Goal: Transaction & Acquisition: Purchase product/service

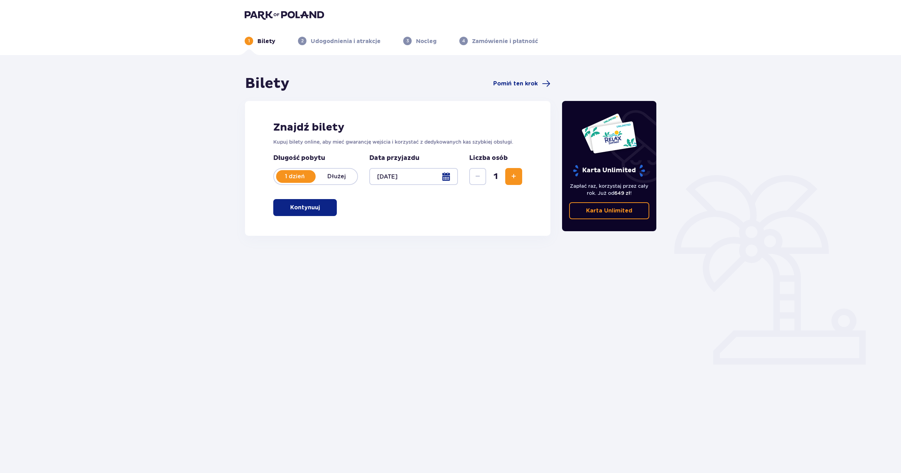
click at [518, 180] on button "Zwiększ" at bounding box center [513, 176] width 17 height 17
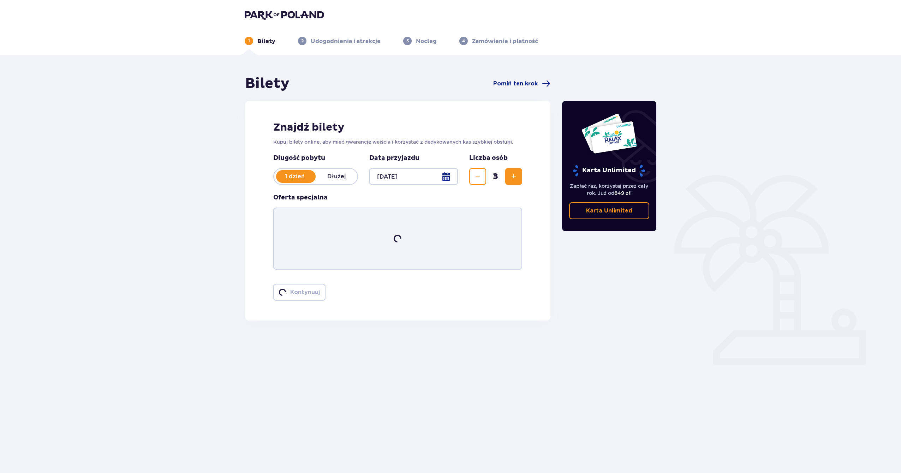
click at [518, 180] on button "Zwiększ" at bounding box center [513, 176] width 17 height 17
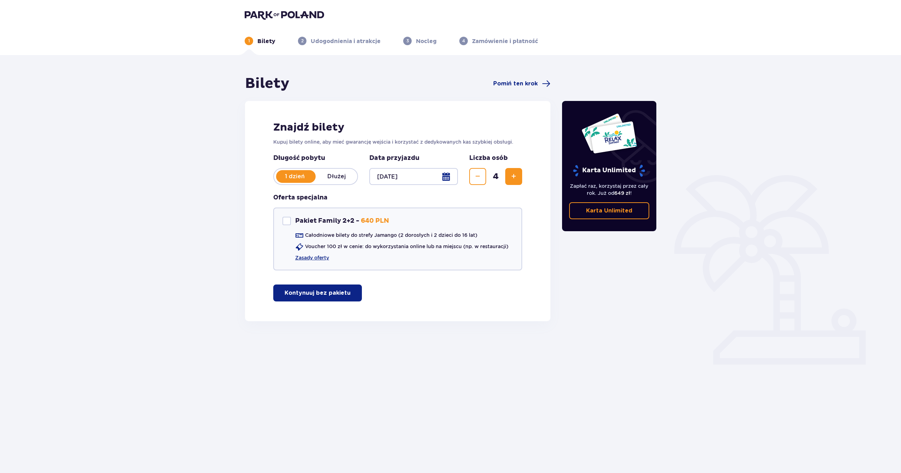
click at [341, 289] on button "Kontynuuj bez pakietu" at bounding box center [317, 293] width 89 height 17
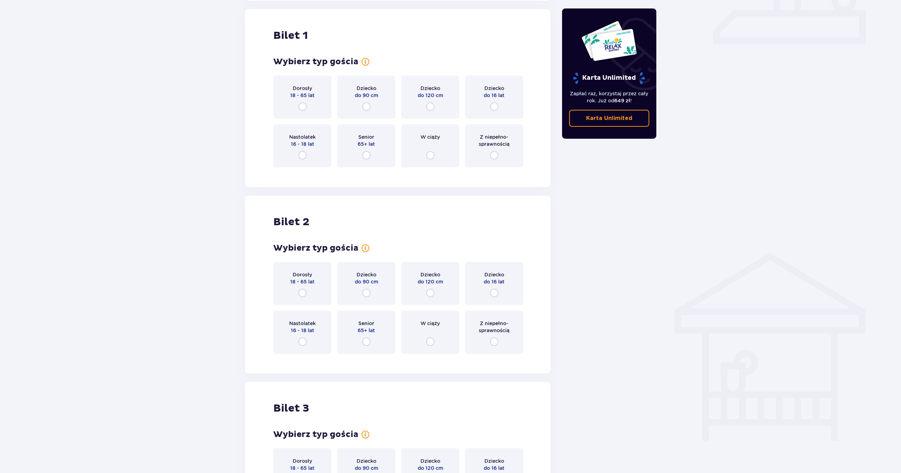
scroll to position [321, 0]
click at [301, 107] on input "radio" at bounding box center [302, 106] width 8 height 8
radio input "true"
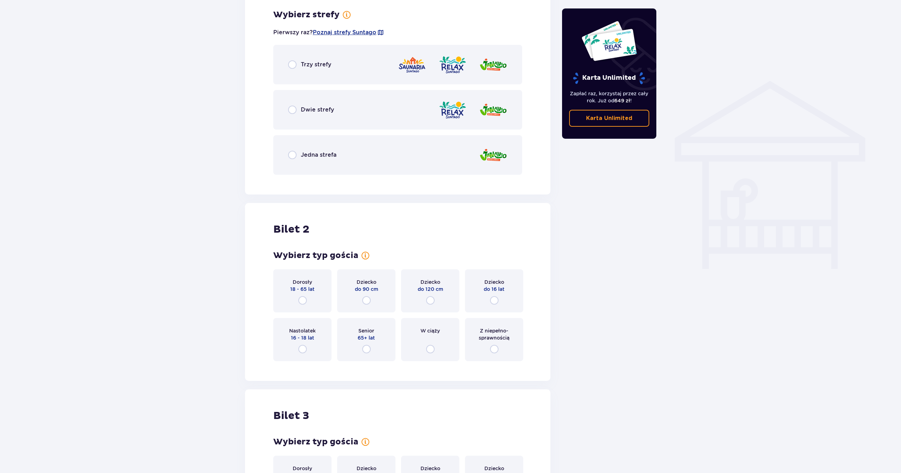
scroll to position [494, 0]
click at [317, 111] on span "Dwie strefy" at bounding box center [317, 109] width 33 height 8
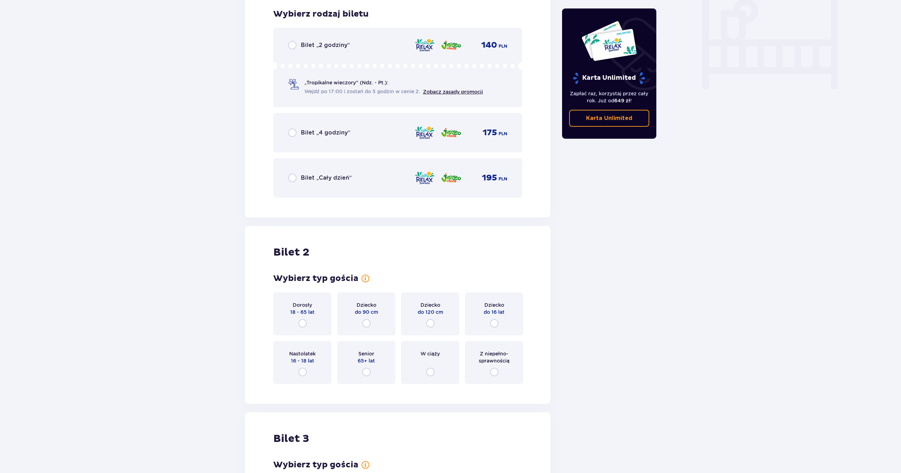
scroll to position [673, 0]
click at [328, 143] on div "Bilet „4 godziny” 175 PLN" at bounding box center [397, 133] width 249 height 40
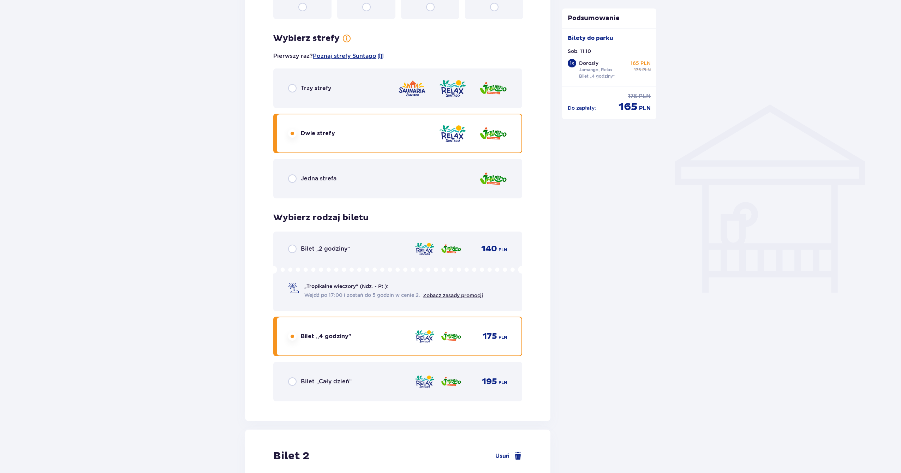
scroll to position [496, 0]
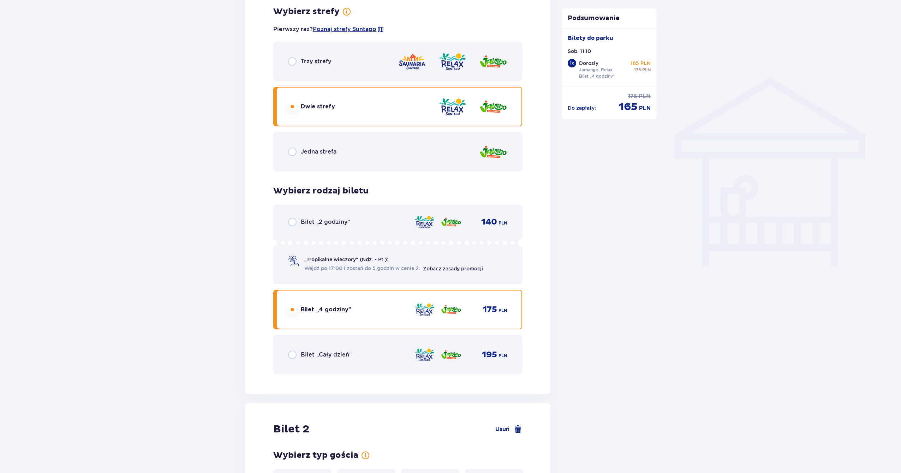
click at [340, 149] on div "Jedna strefa" at bounding box center [397, 152] width 249 height 40
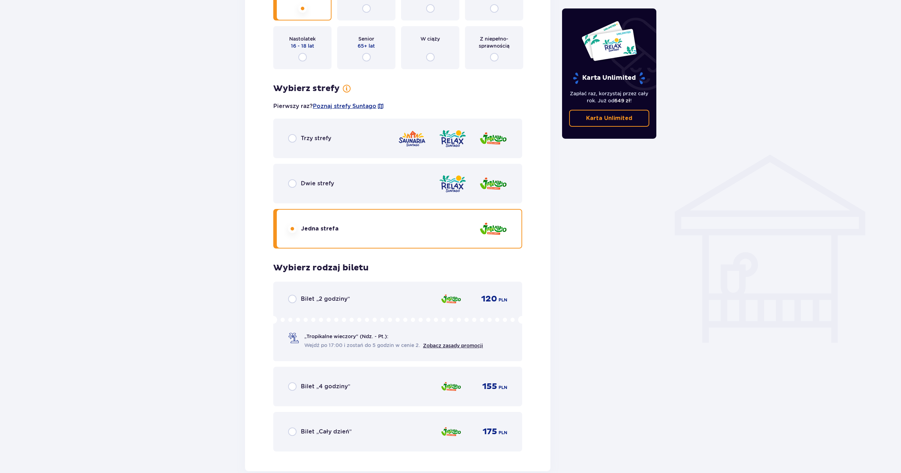
scroll to position [418, 0]
click at [307, 176] on div "Dwie strefy" at bounding box center [397, 184] width 249 height 40
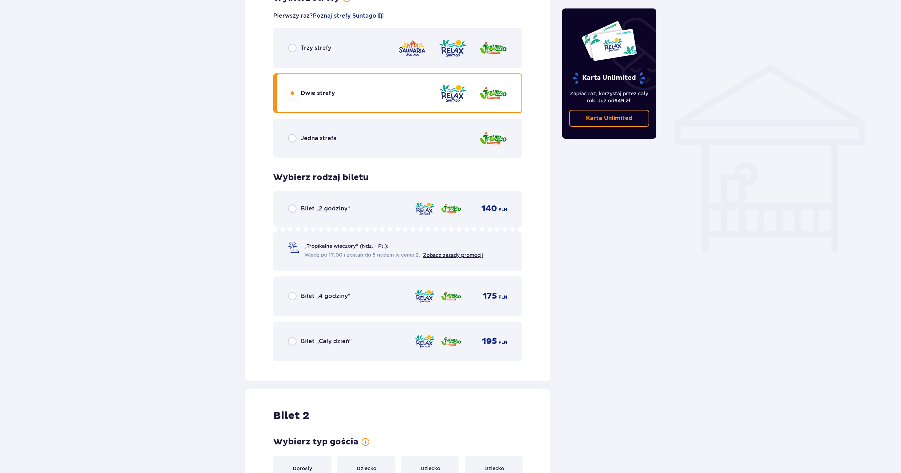
scroll to position [521, 0]
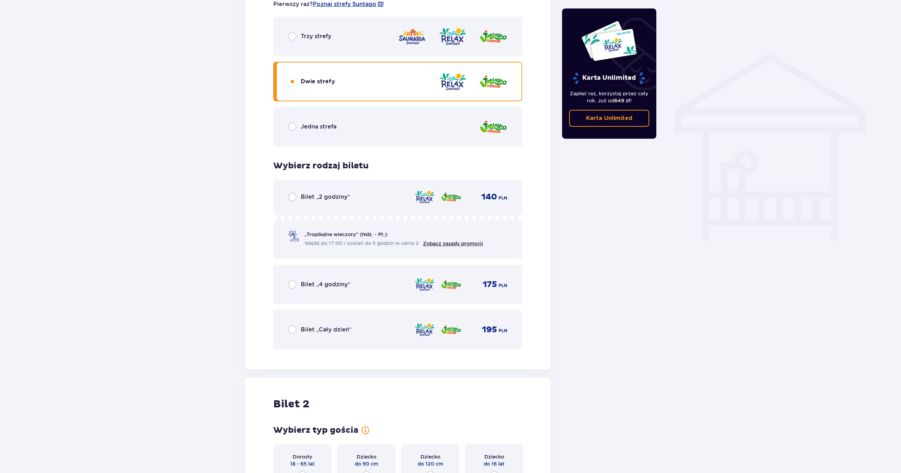
click at [316, 281] on span "Bilet „4 godziny”" at bounding box center [325, 285] width 49 height 8
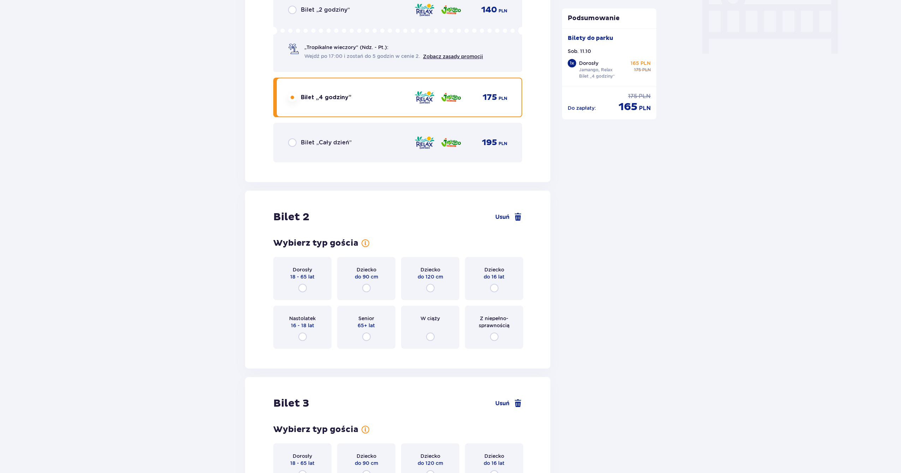
scroll to position [742, 0]
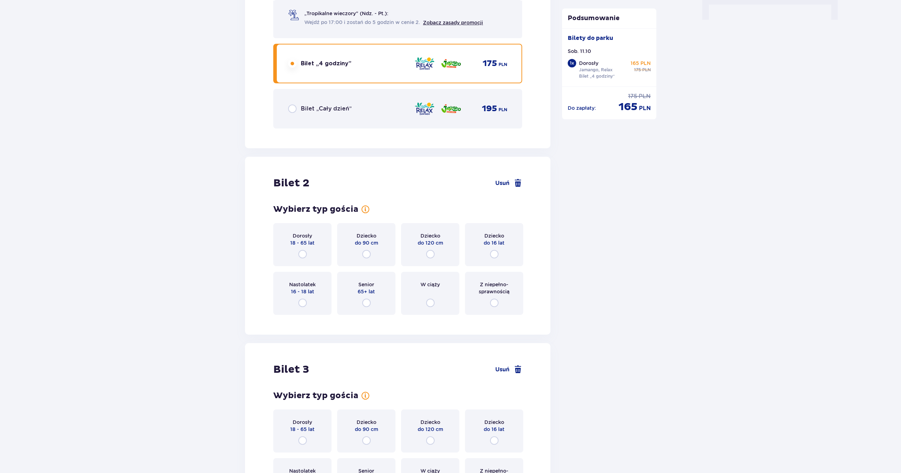
click at [302, 245] on span "18 - 65 lat" at bounding box center [302, 242] width 24 height 7
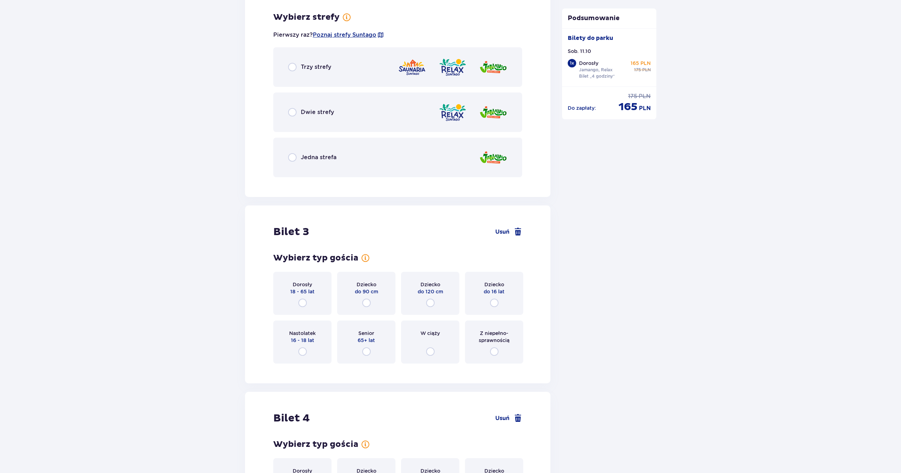
scroll to position [1063, 0]
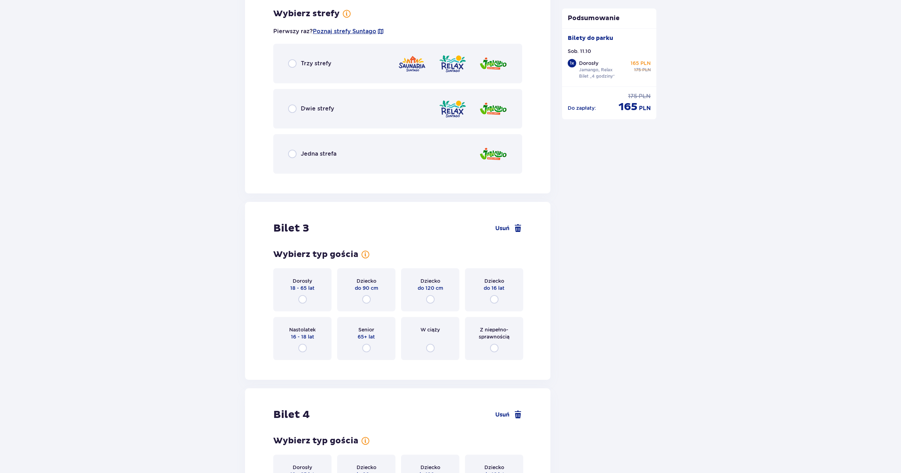
click at [311, 101] on div "Dwie strefy" at bounding box center [397, 109] width 249 height 40
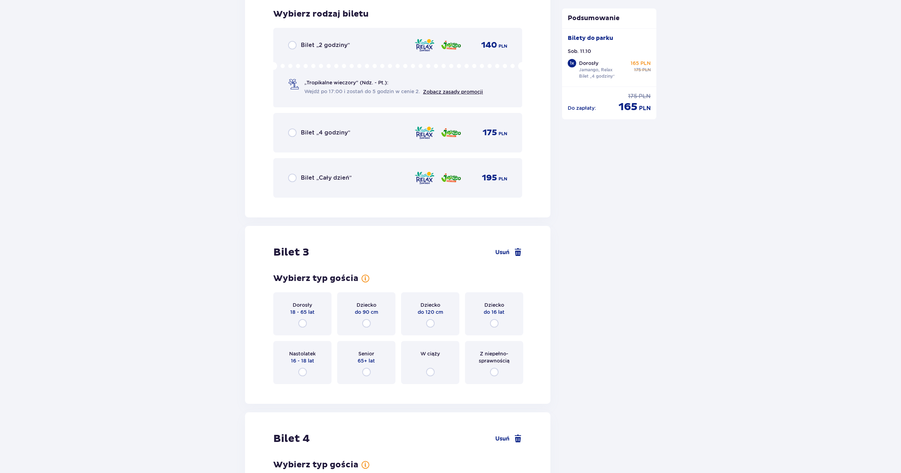
scroll to position [1242, 0]
click at [351, 135] on div "Bilet „4 godziny” 175 PLN" at bounding box center [397, 132] width 219 height 15
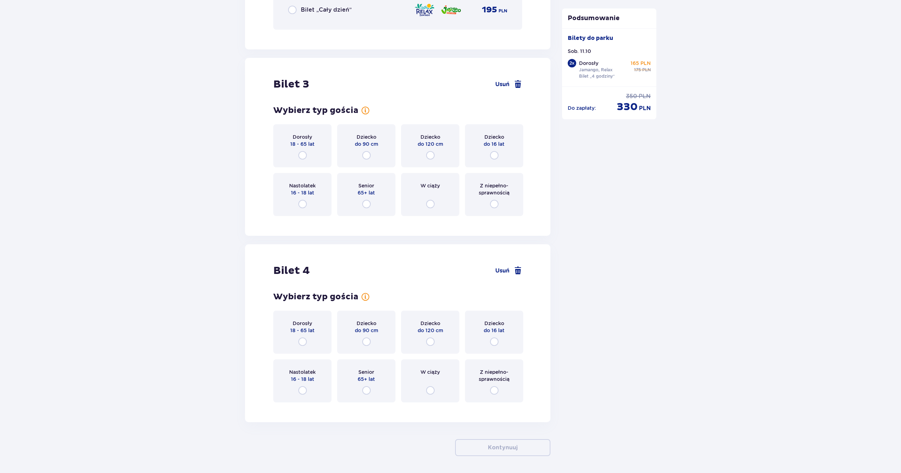
scroll to position [1435, 0]
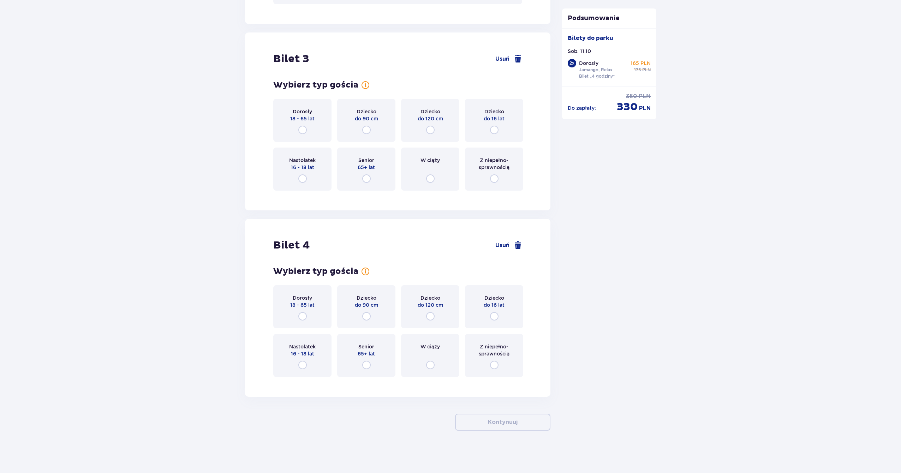
click at [363, 165] on span "65+ lat" at bounding box center [366, 167] width 17 height 7
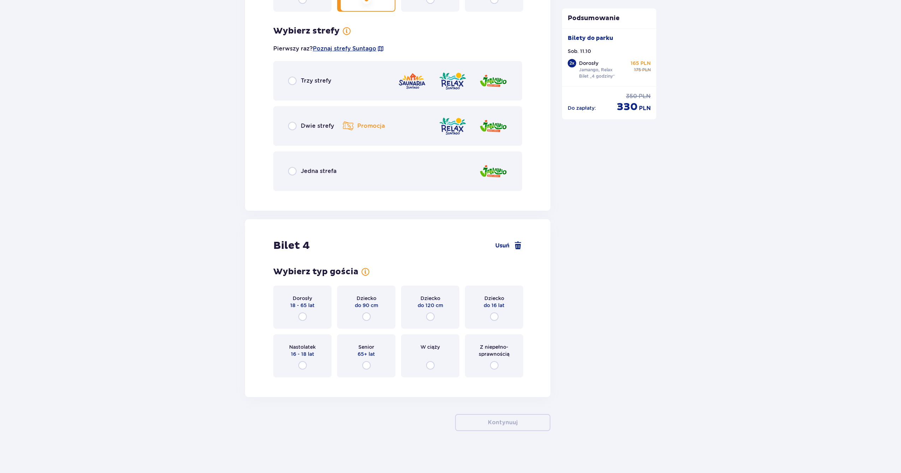
scroll to position [1615, 0]
click at [315, 88] on div "Trzy strefy" at bounding box center [397, 81] width 249 height 40
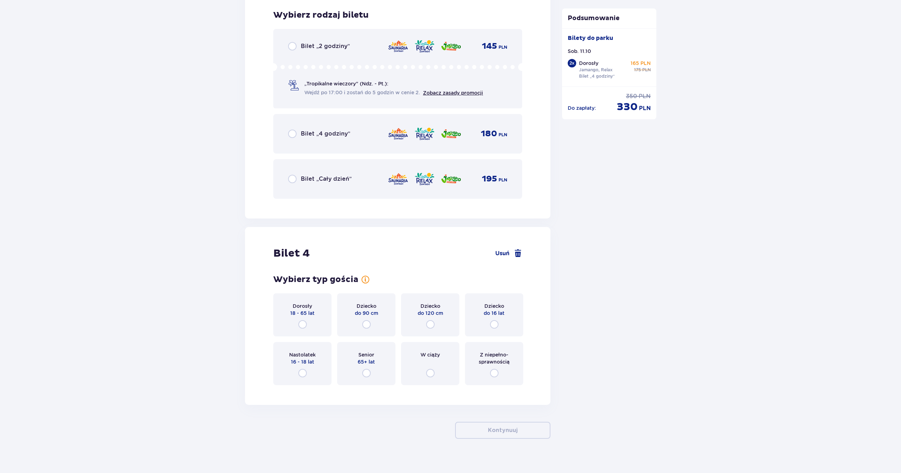
scroll to position [1811, 0]
click at [326, 137] on div "Bilet „4 godziny”" at bounding box center [319, 132] width 62 height 8
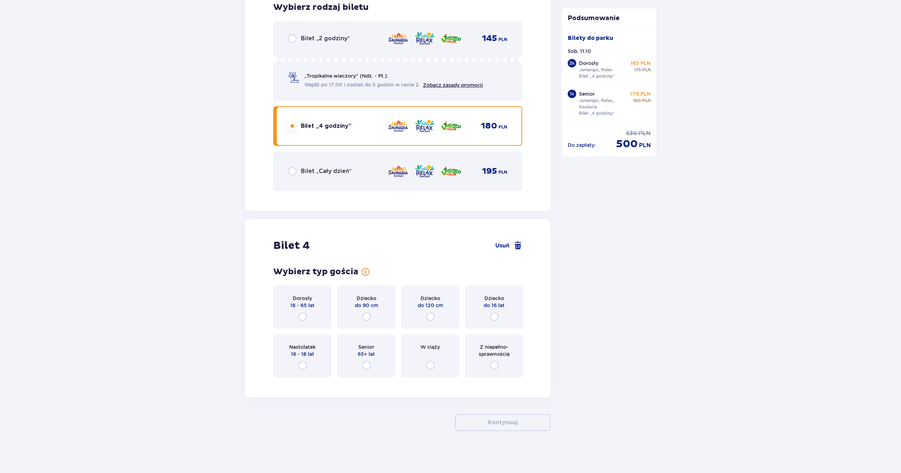
scroll to position [1818, 0]
click at [429, 317] on input "radio" at bounding box center [430, 316] width 8 height 8
radio input "true"
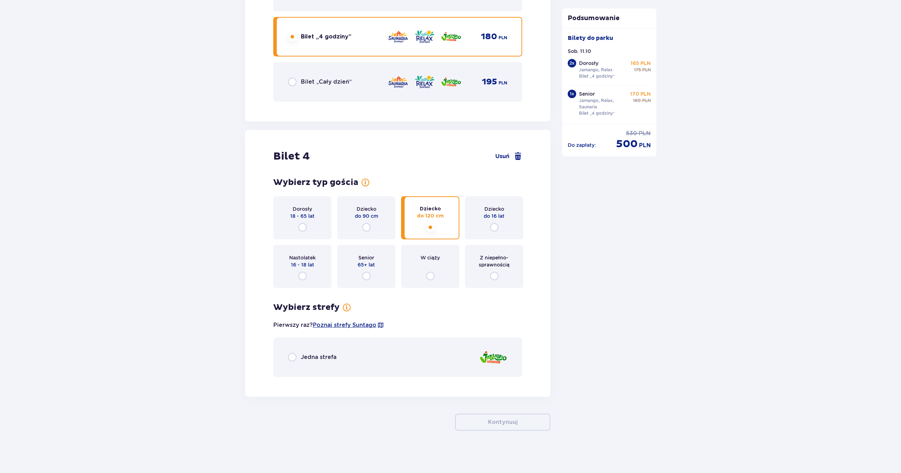
click at [409, 357] on div "Jedna strefa" at bounding box center [397, 358] width 249 height 40
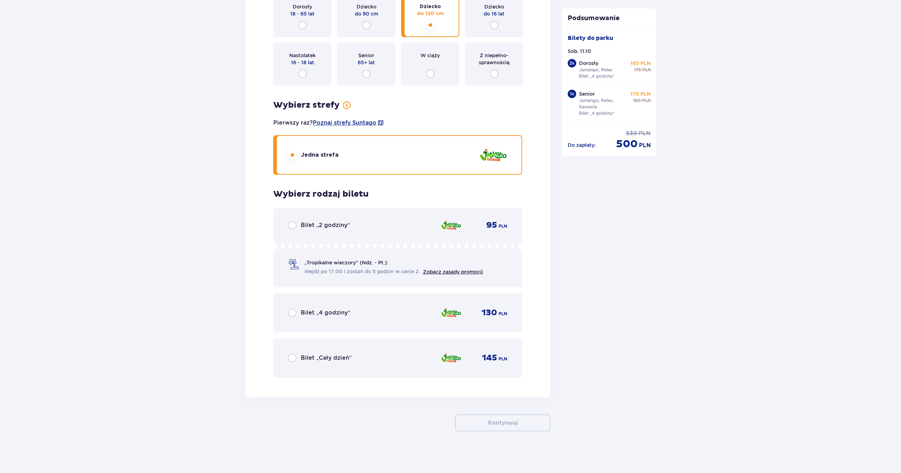
scroll to position [2110, 0]
click at [392, 307] on div "Bilet „4 godziny” 130 PLN" at bounding box center [397, 312] width 219 height 15
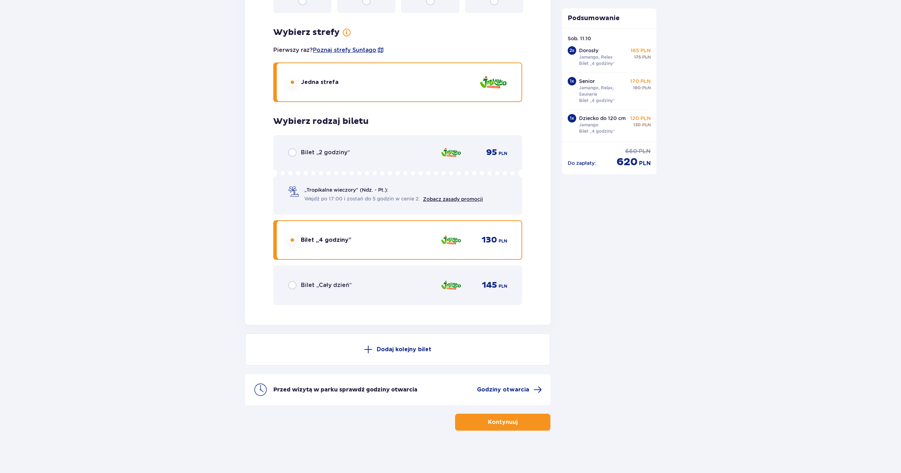
scroll to position [20, 0]
click at [506, 420] on p "Kontynuuj" at bounding box center [503, 422] width 30 height 8
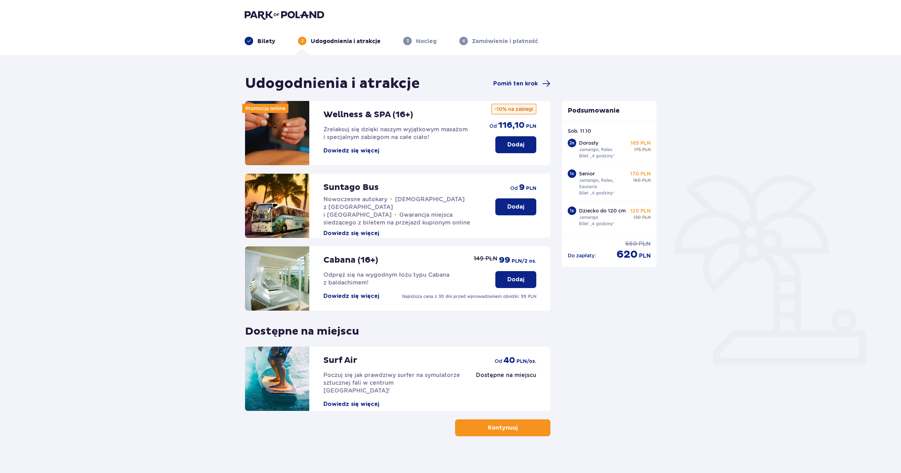
click at [511, 426] on p "Kontynuuj" at bounding box center [503, 428] width 30 height 8
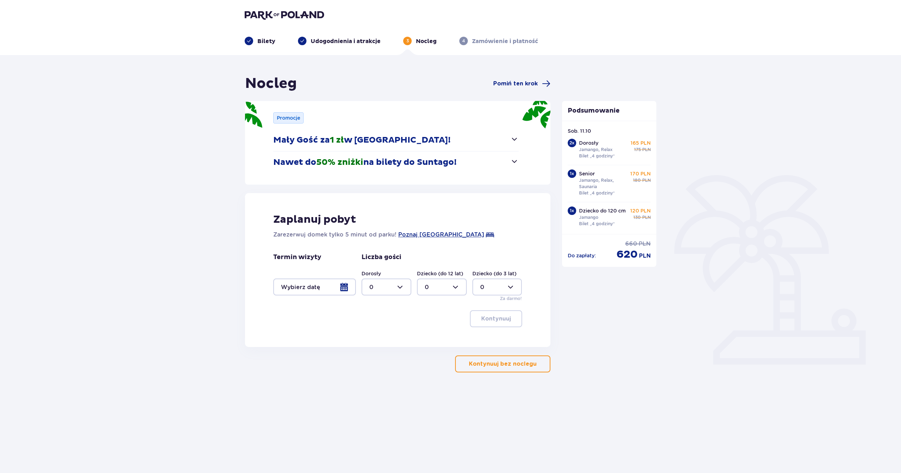
click at [507, 368] on p "Kontynuuj bez noclegu" at bounding box center [503, 364] width 68 height 8
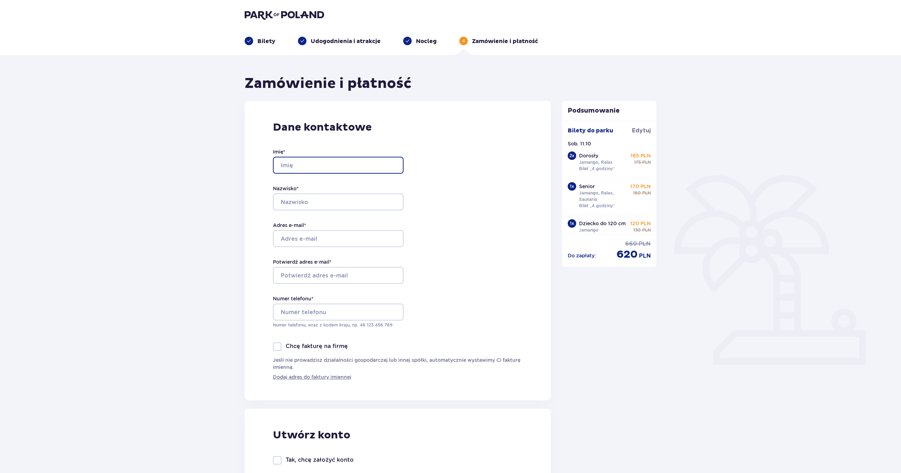
drag, startPoint x: 325, startPoint y: 164, endPoint x: 321, endPoint y: 164, distance: 3.9
type input "[PERSON_NAME]"
type input "[EMAIL_ADDRESS][DOMAIN_NAME]"
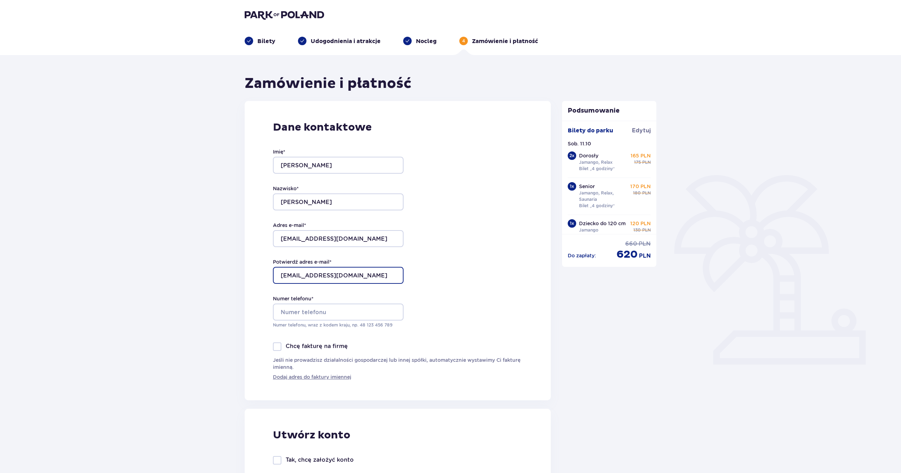
type input "[EMAIL_ADDRESS][DOMAIN_NAME]"
type input "575733461"
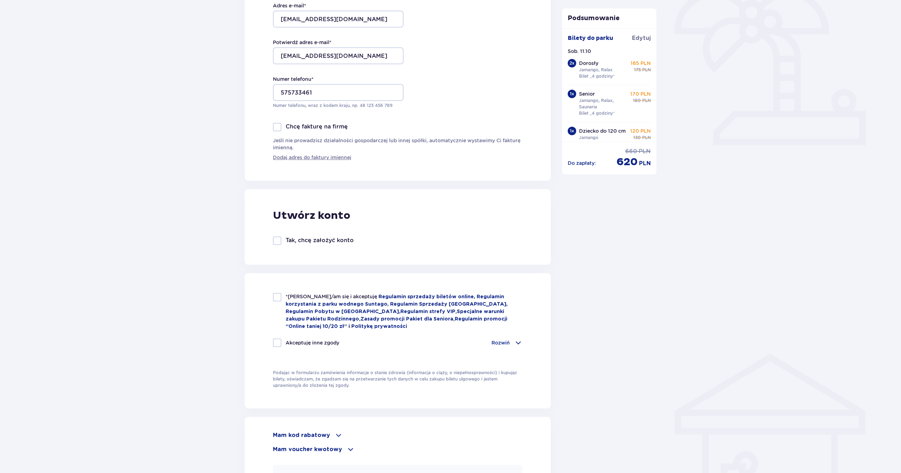
scroll to position [254, 0]
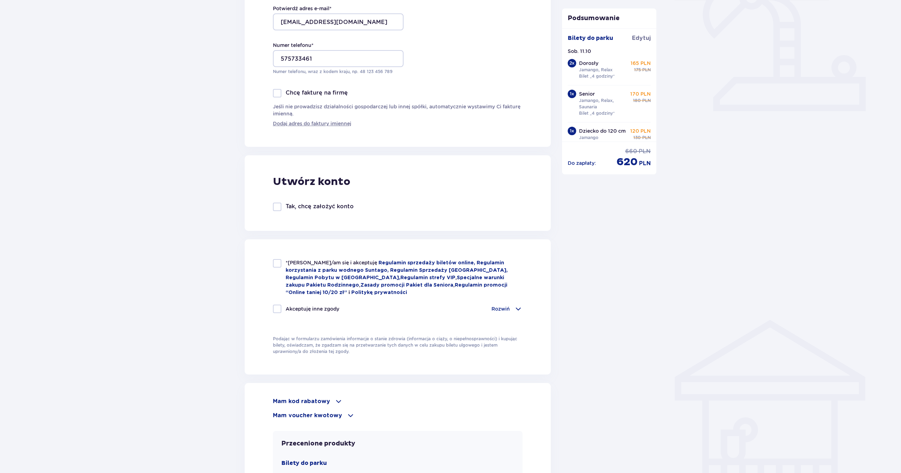
drag, startPoint x: 277, startPoint y: 262, endPoint x: 252, endPoint y: 264, distance: 25.1
click at [277, 262] on div at bounding box center [277, 263] width 8 height 8
checkbox input "true"
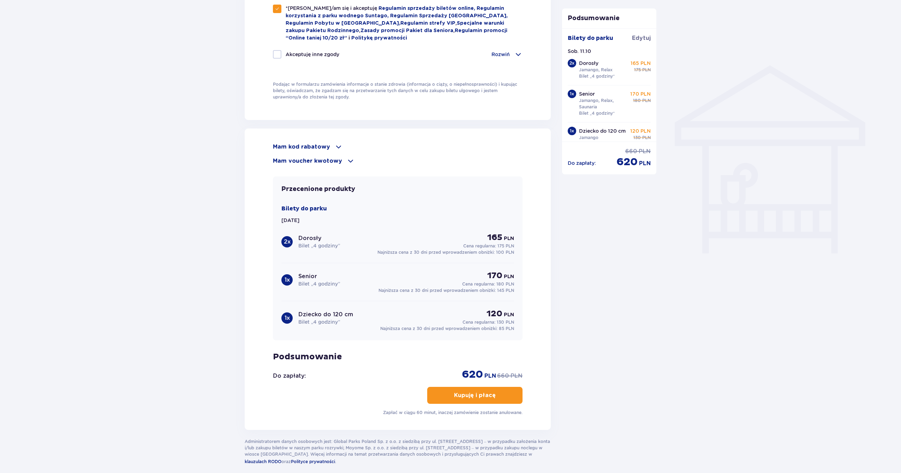
scroll to position [509, 0]
click at [454, 392] on p "Kupuję i płacę" at bounding box center [475, 395] width 42 height 8
